Goal: Task Accomplishment & Management: Complete application form

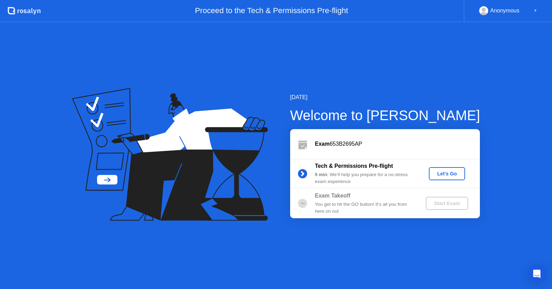
click at [507, 12] on div "Anonymous" at bounding box center [504, 10] width 29 height 9
click at [535, 10] on div "▼" at bounding box center [534, 10] width 3 height 9
click at [449, 175] on div "Let's Go" at bounding box center [446, 174] width 31 height 6
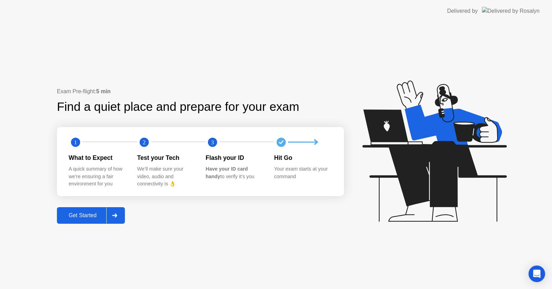
click at [91, 217] on div "Get Started" at bounding box center [82, 215] width 47 height 6
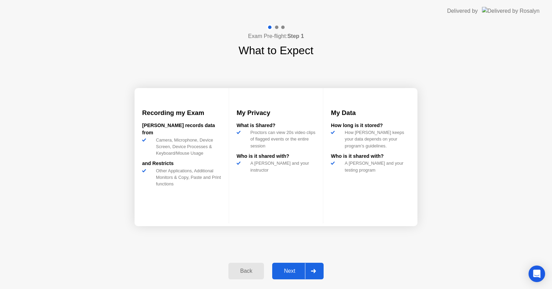
click at [291, 273] on div "Next" at bounding box center [289, 271] width 31 height 6
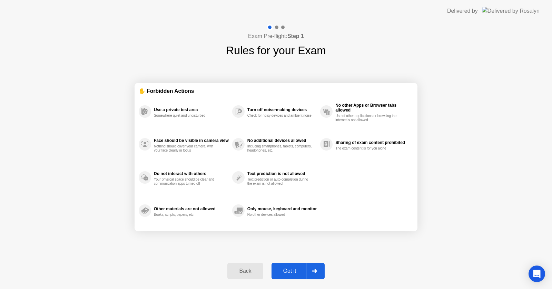
click at [297, 271] on div "Got it" at bounding box center [289, 271] width 32 height 6
select select "**********"
select select "*******"
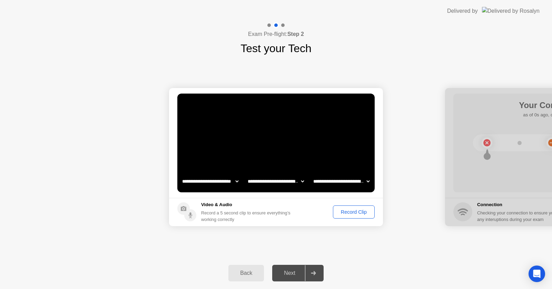
click at [297, 271] on div "Next" at bounding box center [289, 273] width 31 height 6
click at [357, 211] on div "Record Clip" at bounding box center [353, 212] width 37 height 6
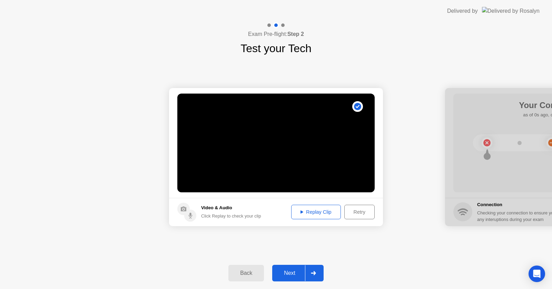
click at [325, 211] on div "Replay Clip" at bounding box center [315, 212] width 45 height 6
click at [294, 270] on div "Next" at bounding box center [289, 273] width 31 height 6
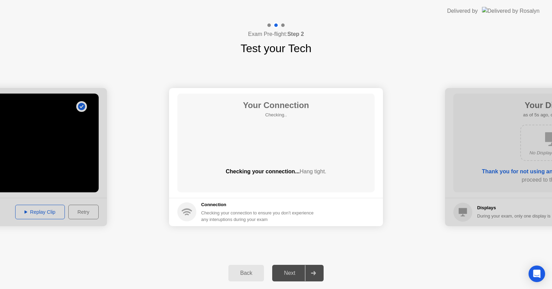
click at [294, 270] on div "Next" at bounding box center [289, 273] width 31 height 6
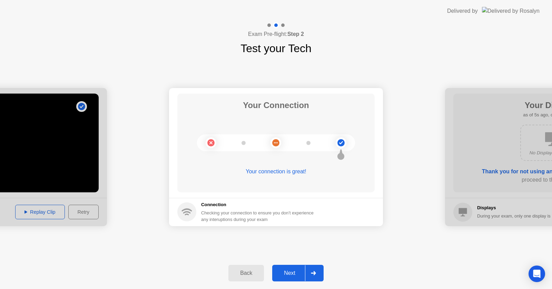
click at [290, 275] on div "Next" at bounding box center [289, 273] width 31 height 6
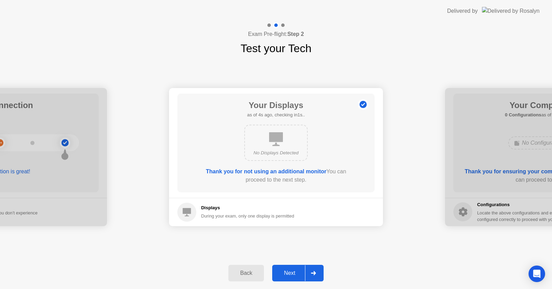
click at [291, 273] on div "Next" at bounding box center [289, 273] width 31 height 6
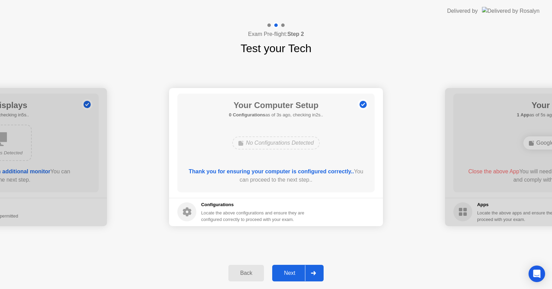
click at [291, 273] on div "Next" at bounding box center [289, 273] width 31 height 6
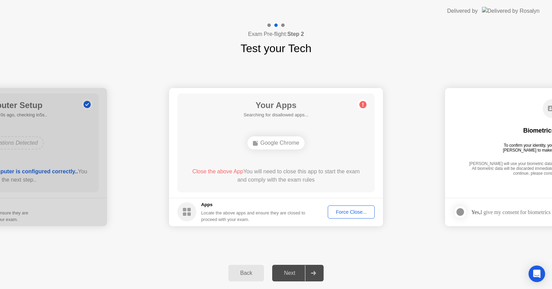
click at [361, 209] on div "Force Close..." at bounding box center [351, 212] width 42 height 6
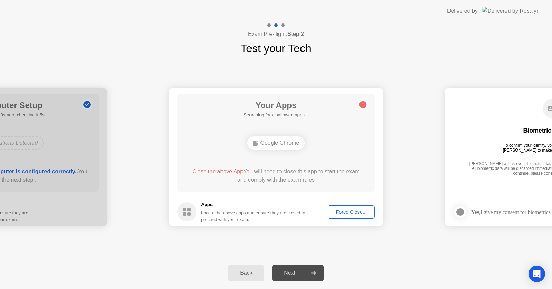
click at [293, 274] on div "Next" at bounding box center [289, 273] width 31 height 6
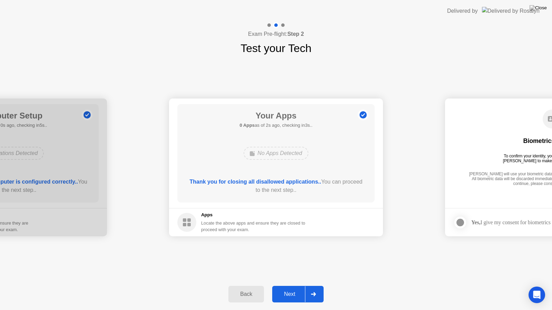
click at [290, 288] on button "Next" at bounding box center [297, 294] width 51 height 17
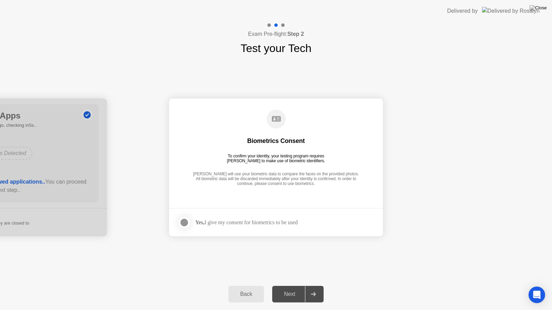
click at [302, 288] on div "Next" at bounding box center [289, 294] width 31 height 6
click at [244, 222] on div "Yes, I give my consent for biometrics to be used" at bounding box center [246, 222] width 102 height 7
click at [183, 223] on div at bounding box center [184, 223] width 8 height 8
click at [293, 288] on div "Next" at bounding box center [289, 294] width 31 height 6
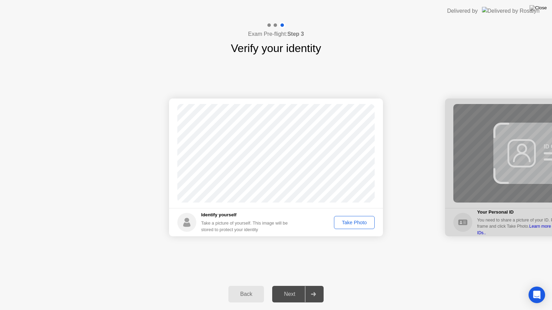
click at [354, 222] on div "Take Photo" at bounding box center [354, 223] width 36 height 6
click at [287, 288] on div "Next" at bounding box center [289, 294] width 31 height 6
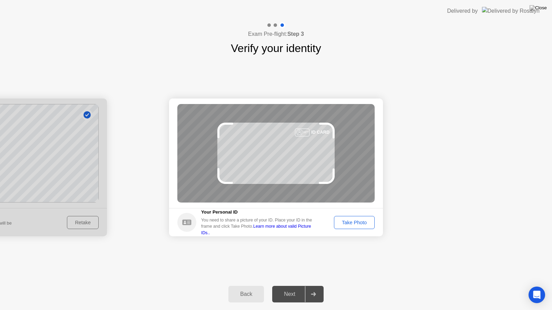
click at [364, 222] on div "Take Photo" at bounding box center [354, 223] width 36 height 6
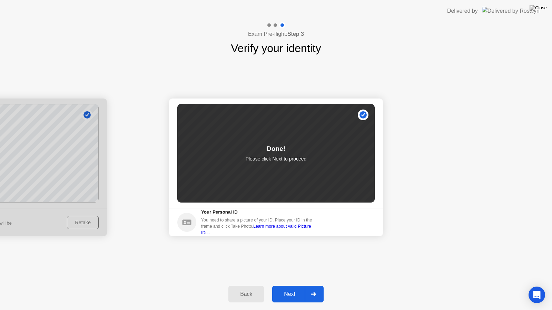
click at [290, 288] on div "Next" at bounding box center [289, 294] width 31 height 6
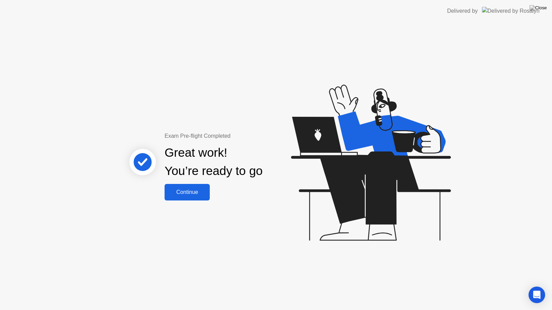
click at [195, 196] on div "Continue" at bounding box center [187, 192] width 41 height 6
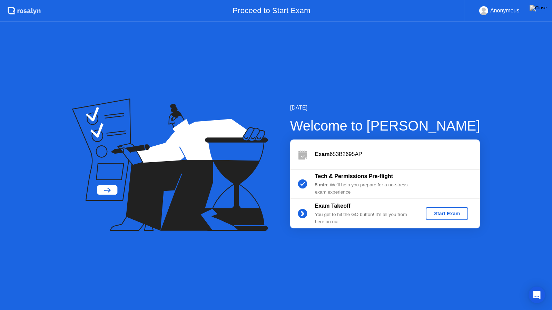
click at [447, 214] on div "Start Exam" at bounding box center [446, 214] width 37 height 6
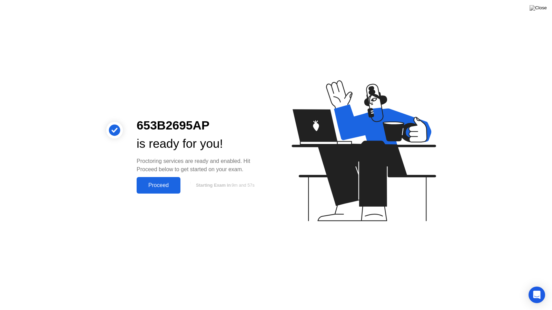
click at [172, 186] on div "Proceed" at bounding box center [159, 185] width 40 height 6
